Goal: Transaction & Acquisition: Purchase product/service

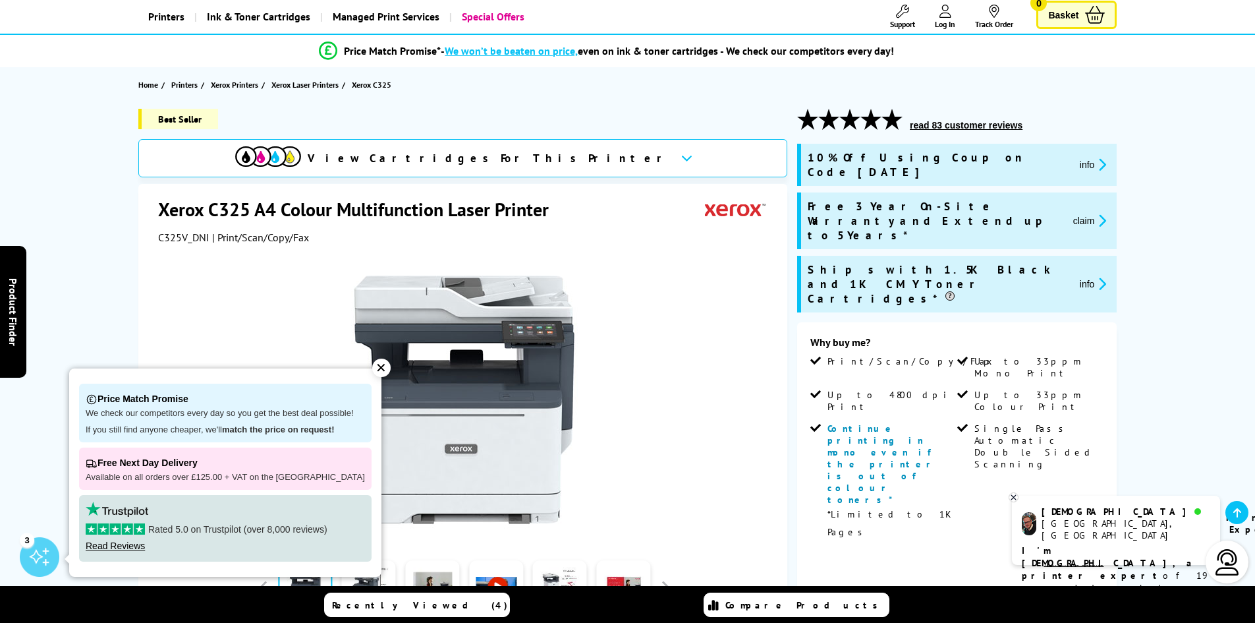
scroll to position [132, 0]
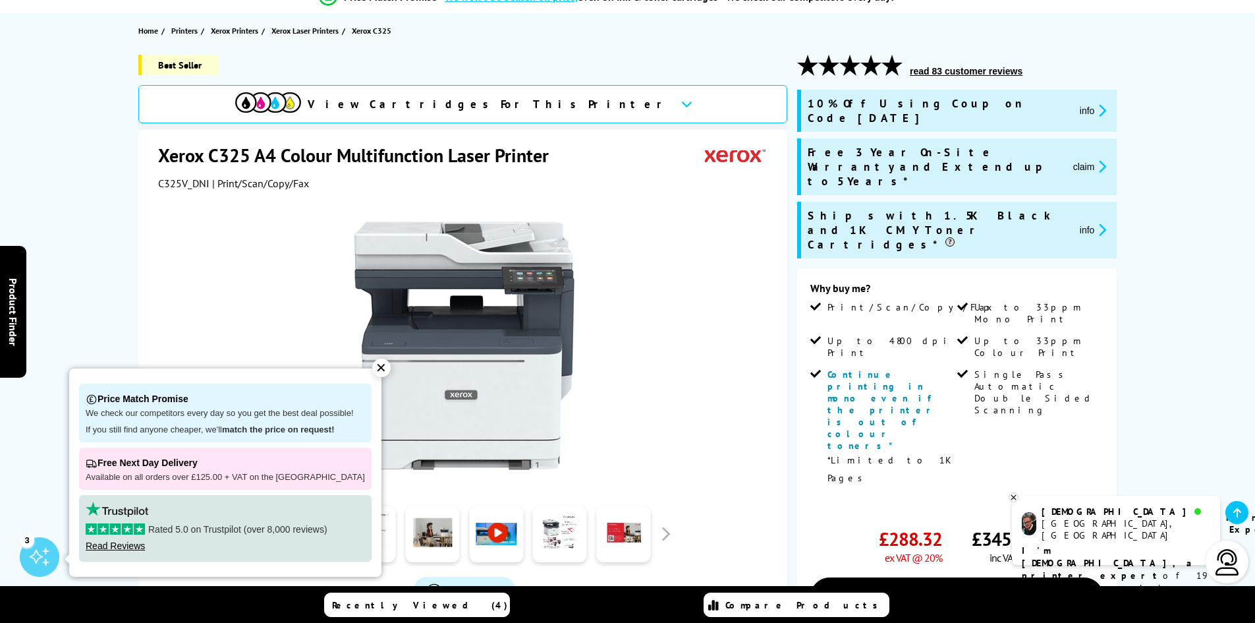
click at [372, 364] on div "✕" at bounding box center [381, 367] width 18 height 18
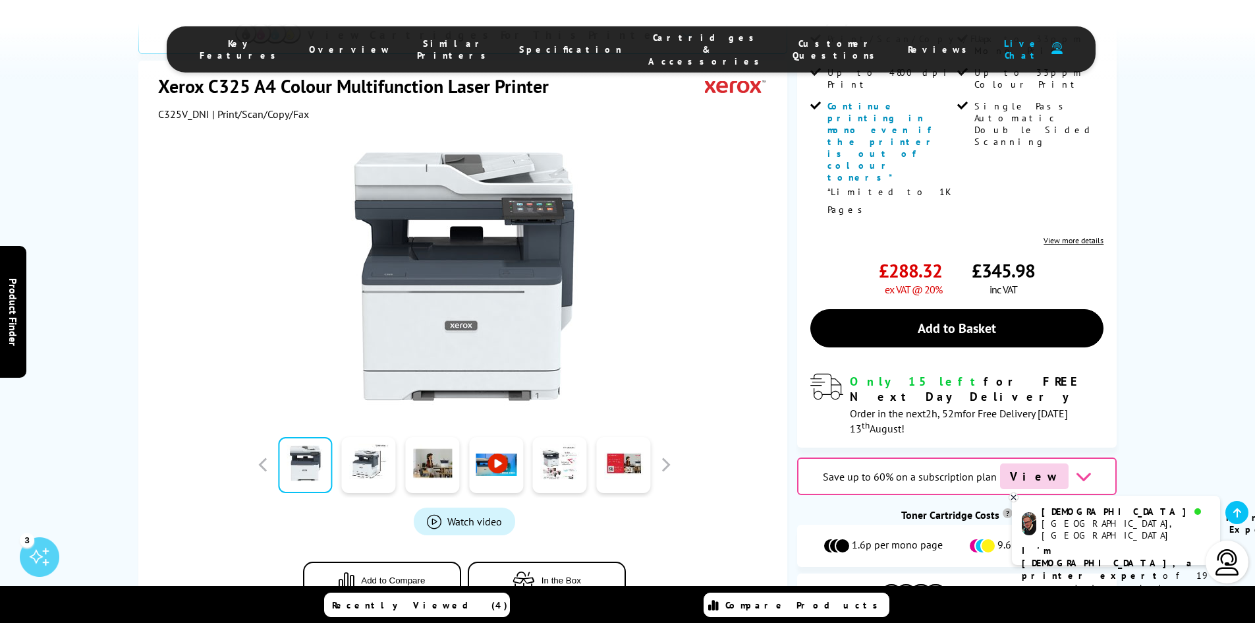
scroll to position [264, 0]
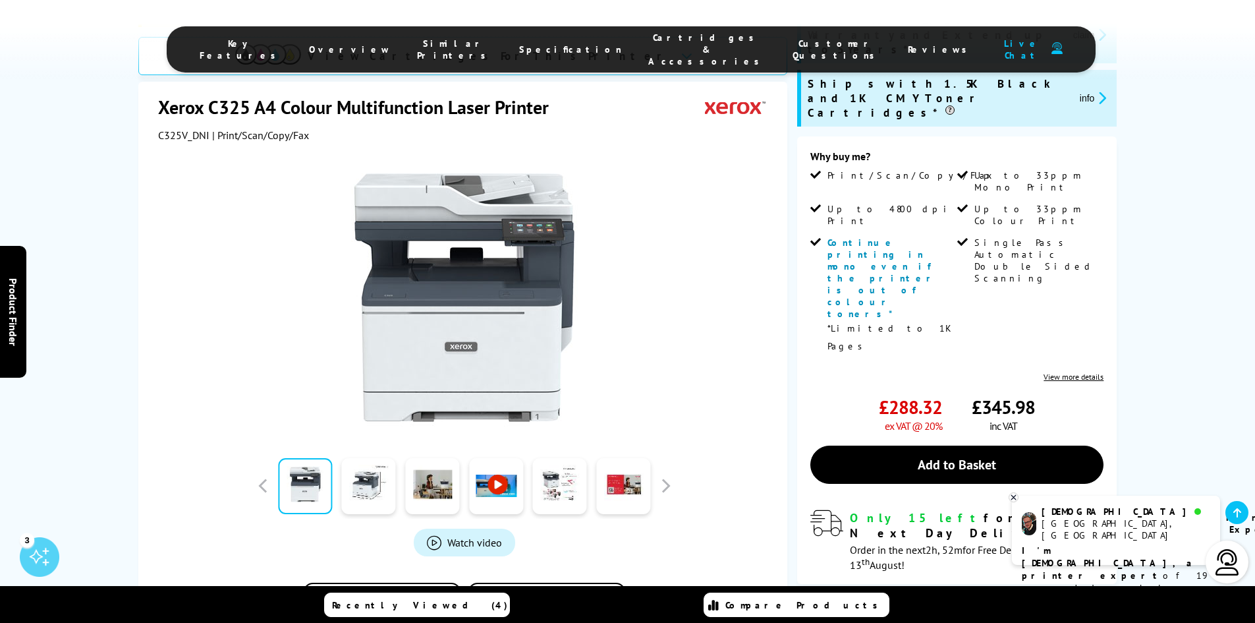
click at [1013, 494] on icon at bounding box center [1013, 497] width 9 height 10
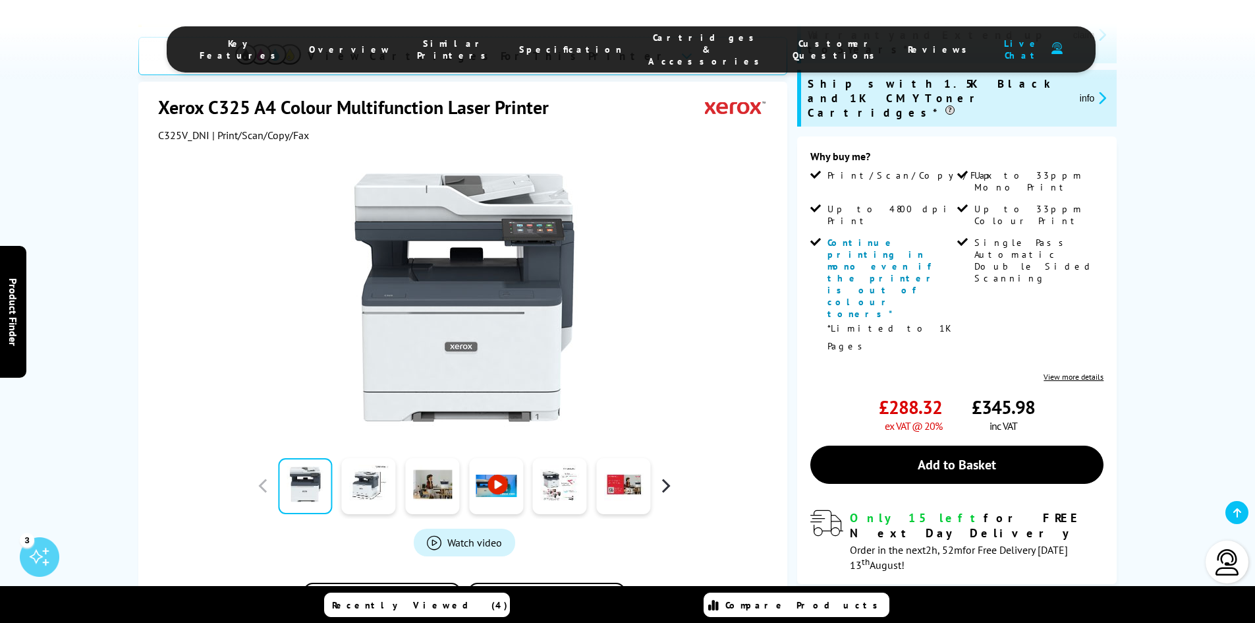
click at [665, 476] on button "button" at bounding box center [666, 486] width 20 height 20
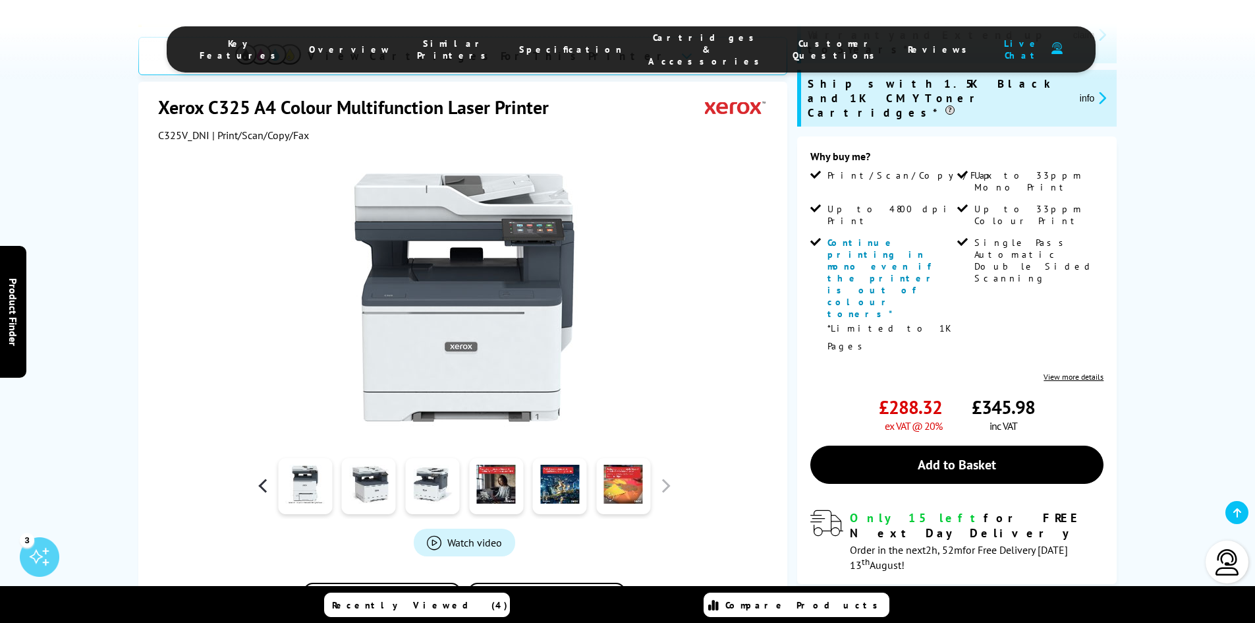
click at [262, 476] on button "button" at bounding box center [264, 486] width 20 height 20
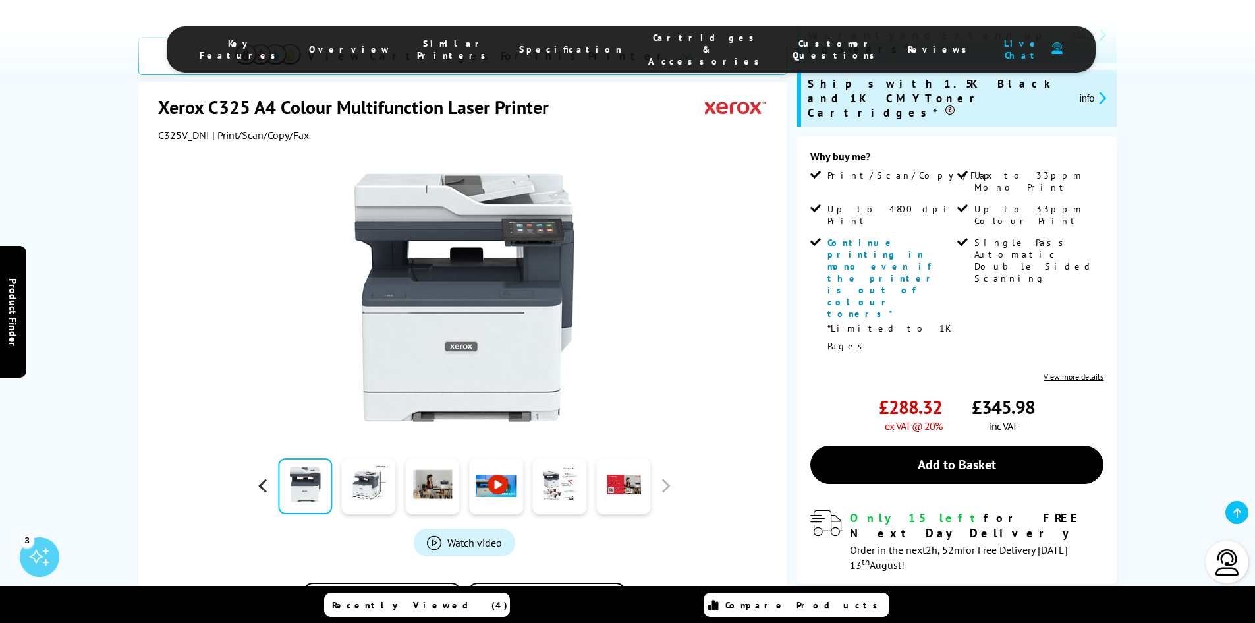
click at [262, 476] on button "button" at bounding box center [264, 486] width 20 height 20
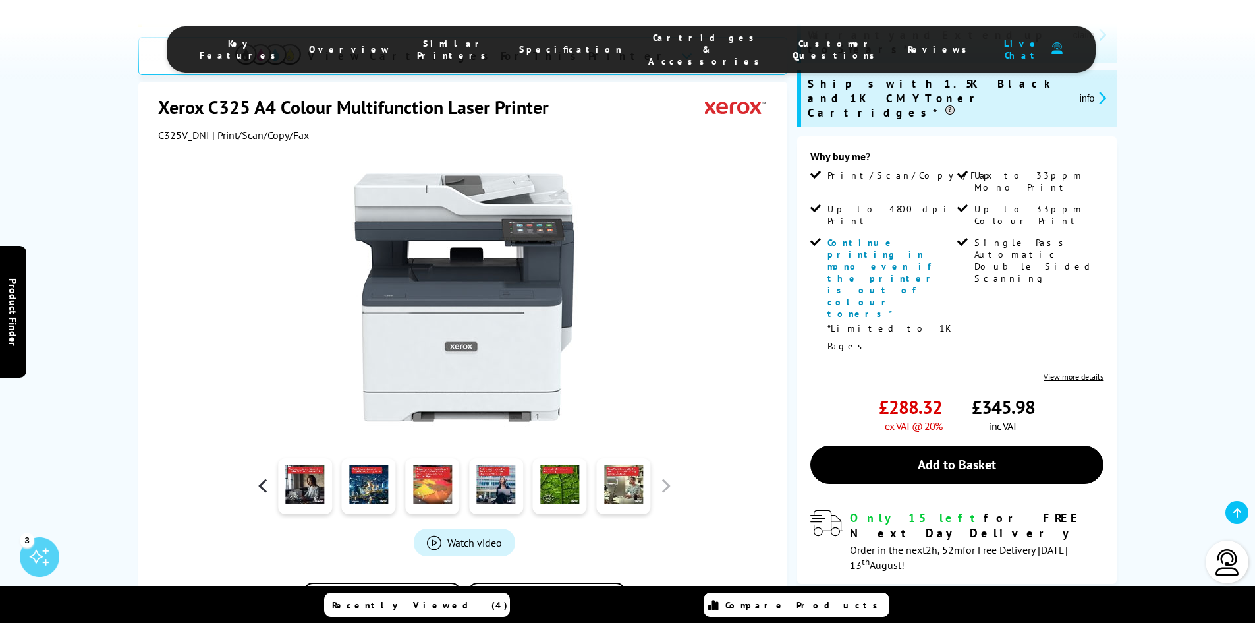
click at [262, 476] on button "button" at bounding box center [264, 486] width 20 height 20
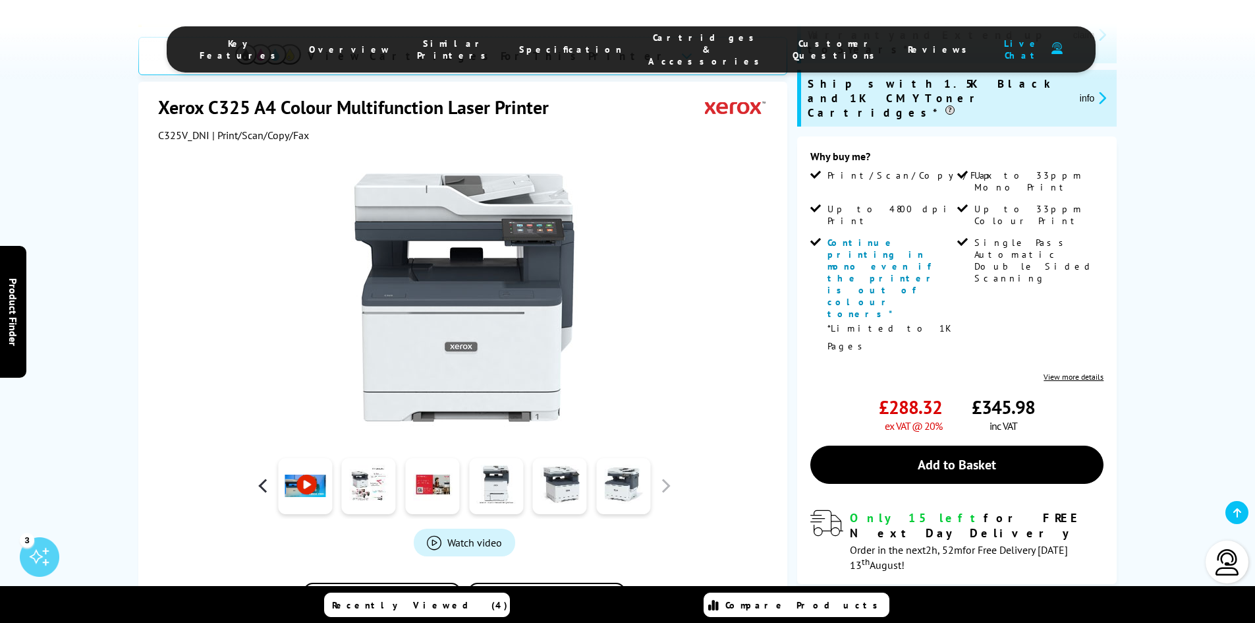
click at [264, 476] on button "button" at bounding box center [264, 486] width 20 height 20
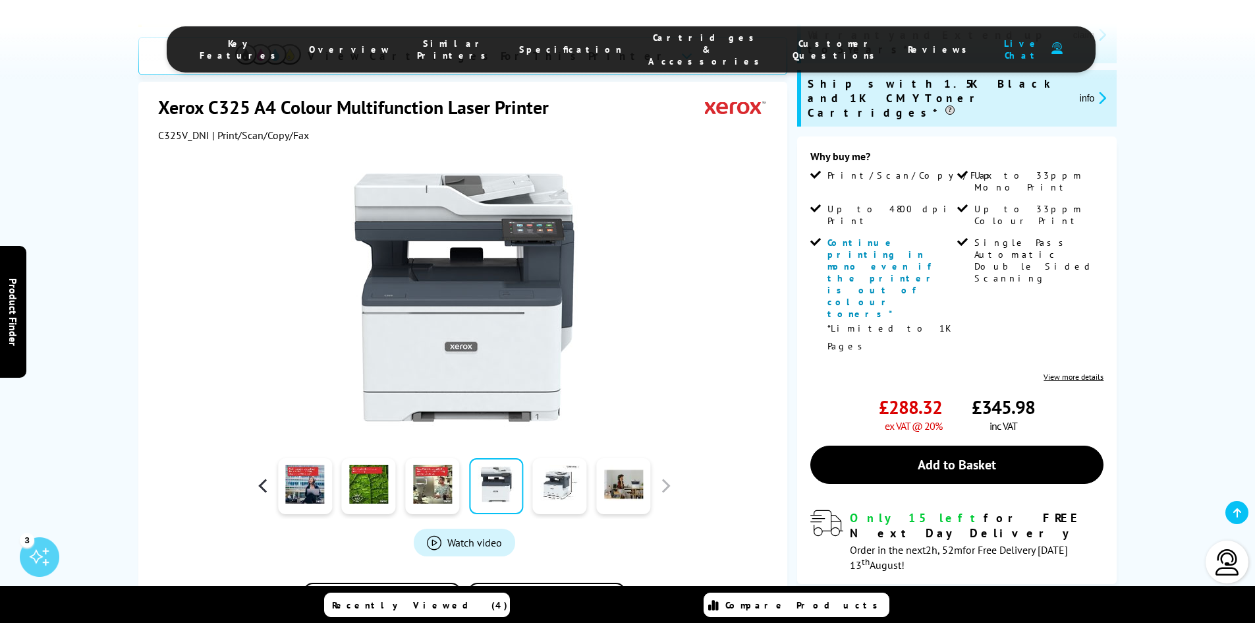
click at [264, 476] on button "button" at bounding box center [264, 486] width 20 height 20
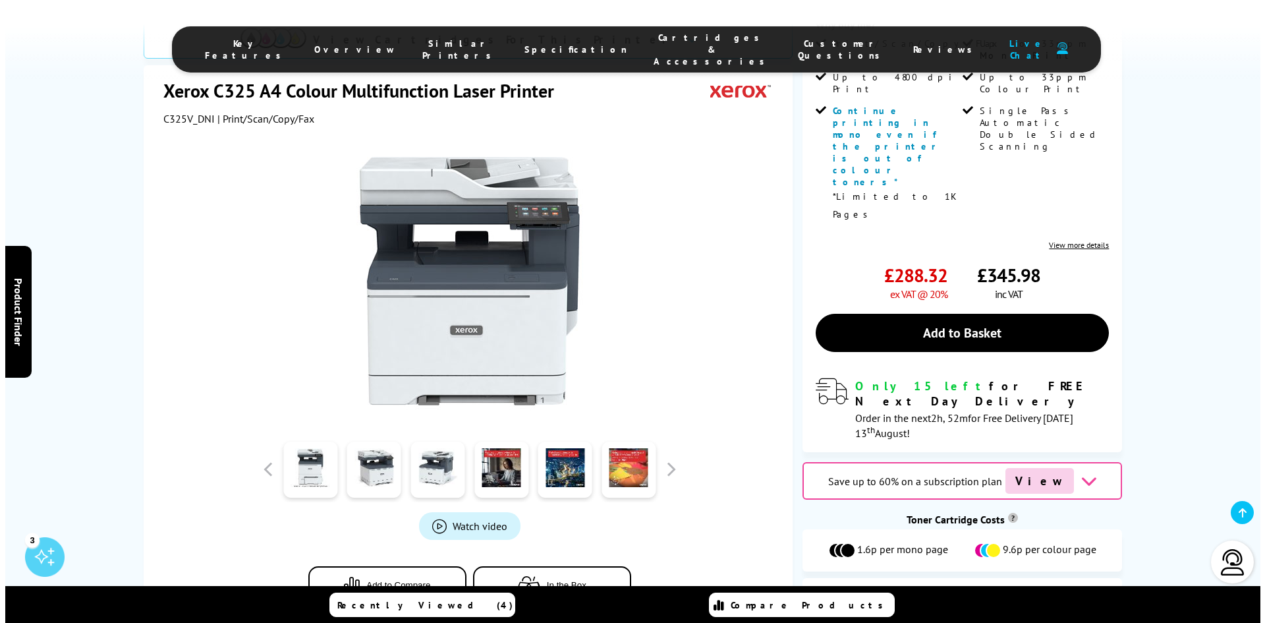
scroll to position [198, 0]
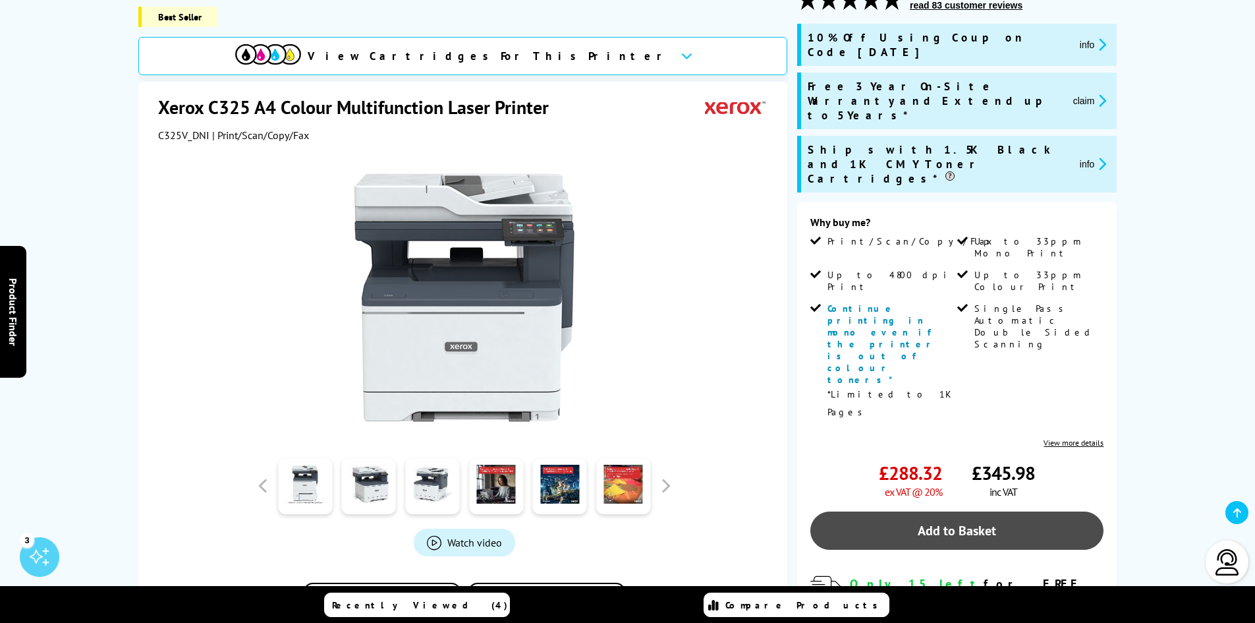
click at [949, 511] on link "Add to Basket" at bounding box center [956, 530] width 293 height 38
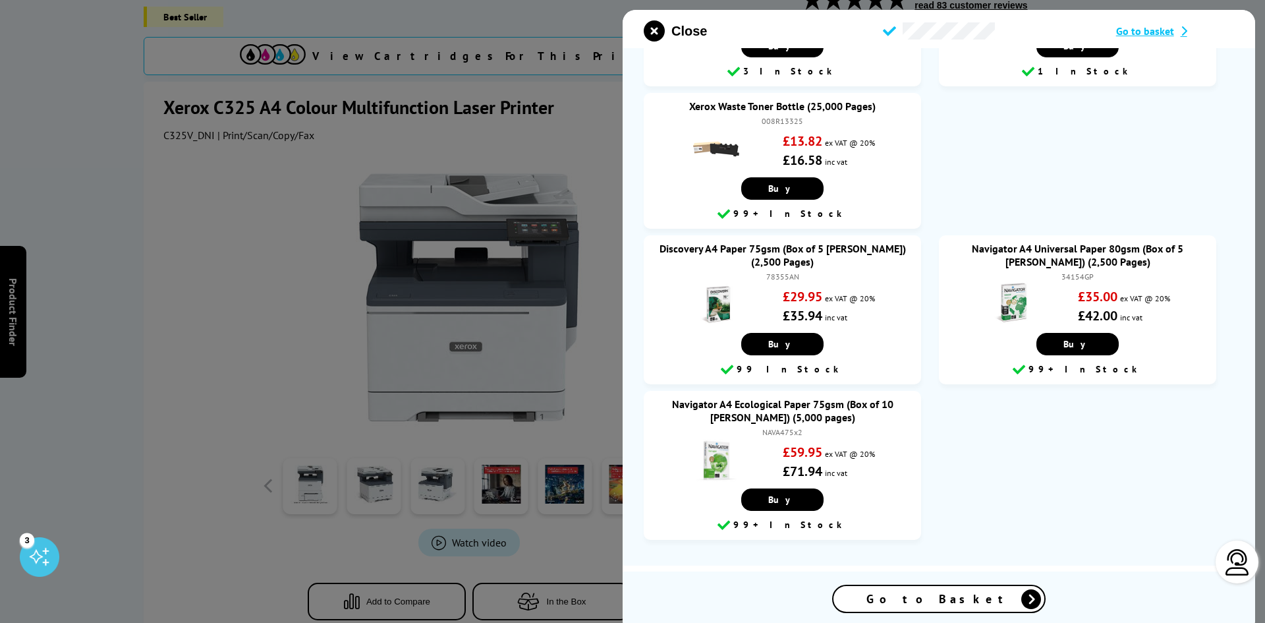
scroll to position [943, 0]
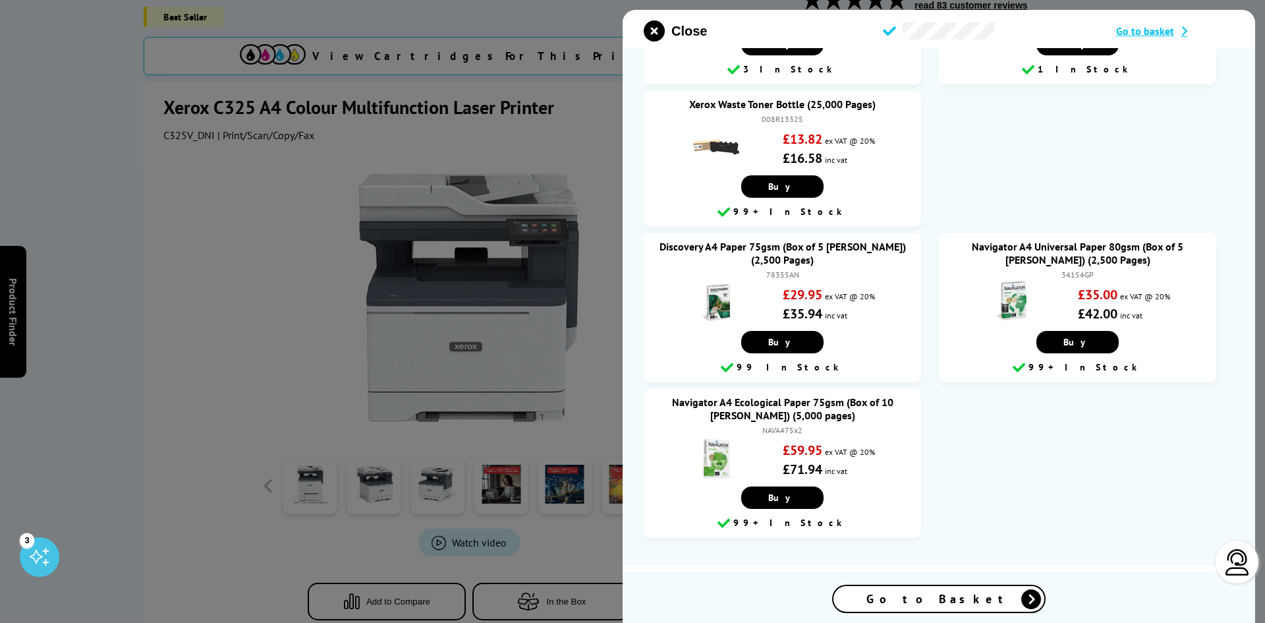
click at [964, 596] on span "Go to Basket" at bounding box center [938, 598] width 145 height 15
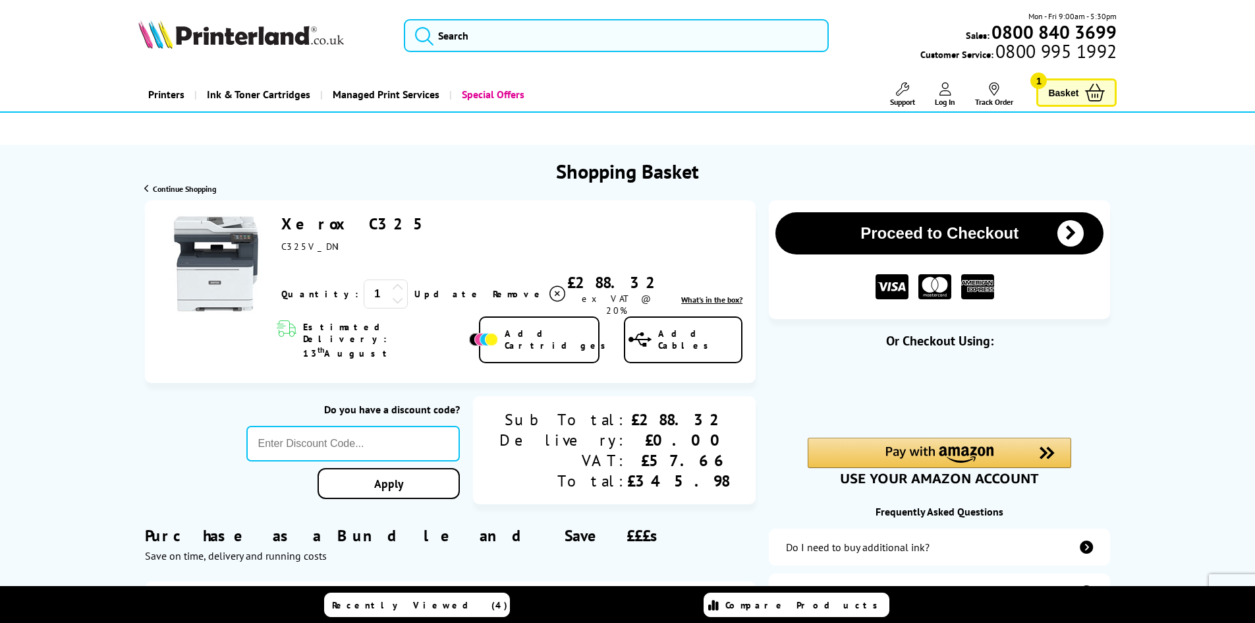
click at [1058, 89] on span "Basket" at bounding box center [1063, 93] width 30 height 18
